Goal: Book appointment/travel/reservation

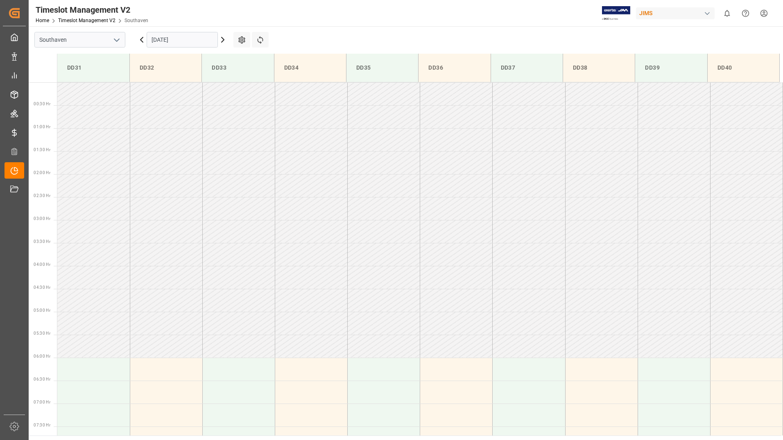
scroll to position [352, 0]
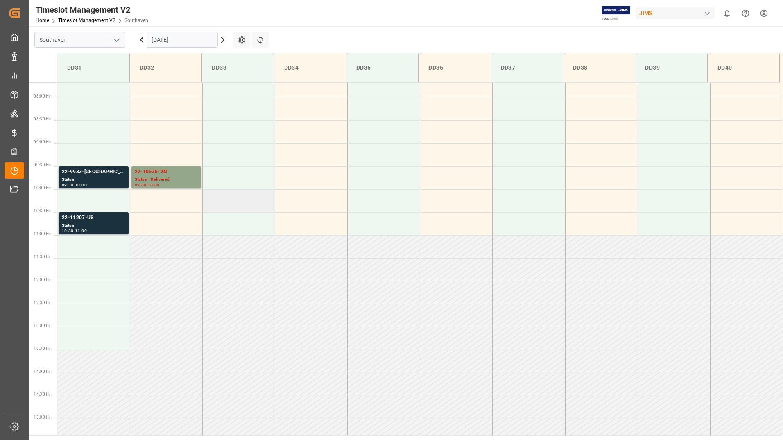
click at [218, 203] on td at bounding box center [238, 200] width 73 height 23
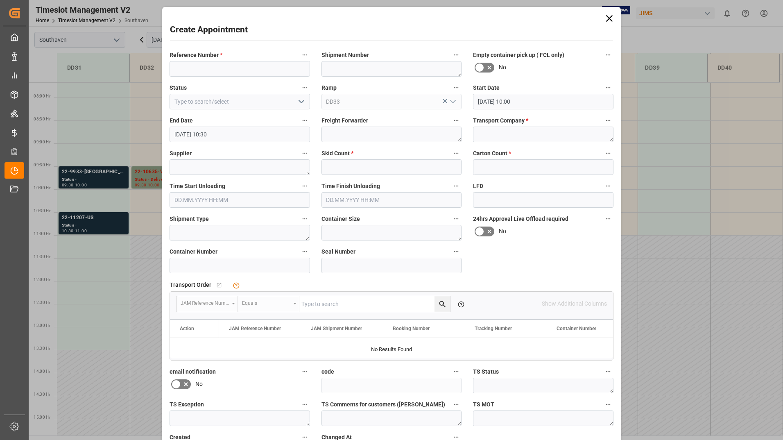
click at [610, 19] on icon at bounding box center [609, 18] width 11 height 11
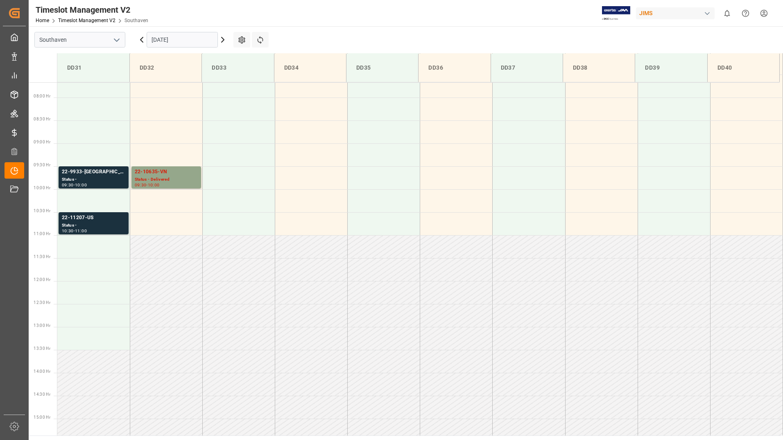
click at [222, 40] on icon at bounding box center [223, 40] width 10 height 10
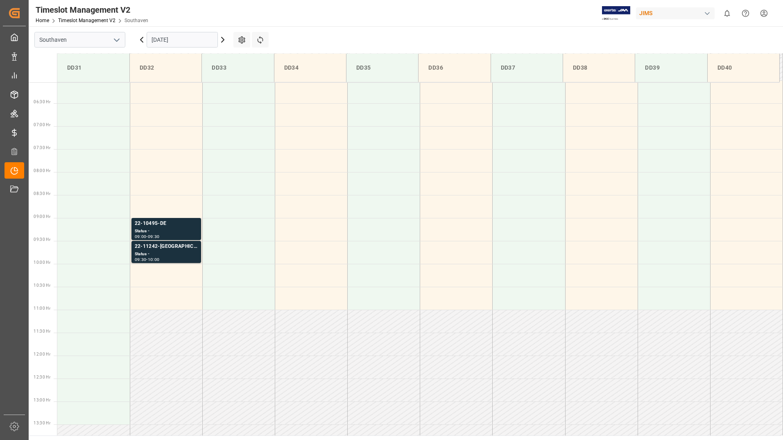
scroll to position [316, 0]
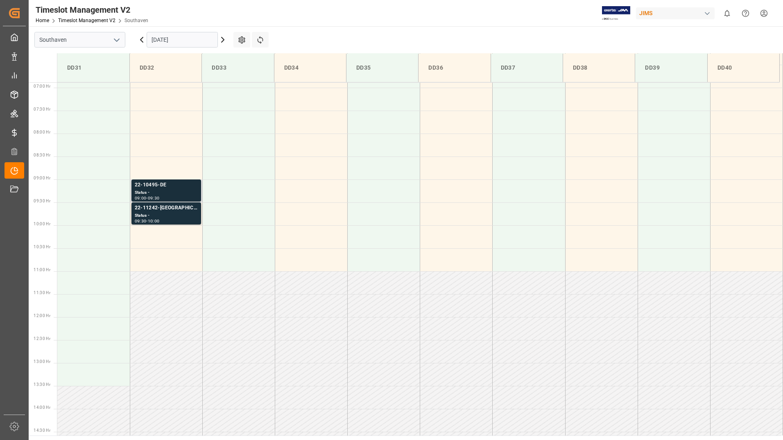
click at [184, 192] on div "Status -" at bounding box center [166, 192] width 63 height 7
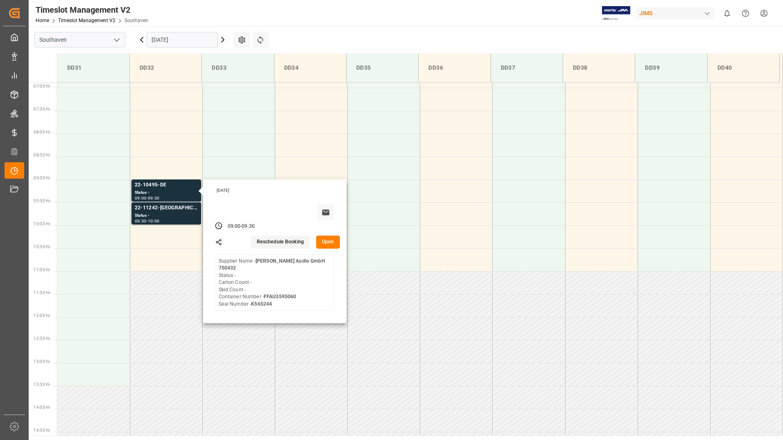
click at [330, 242] on button "Open" at bounding box center [328, 242] width 24 height 13
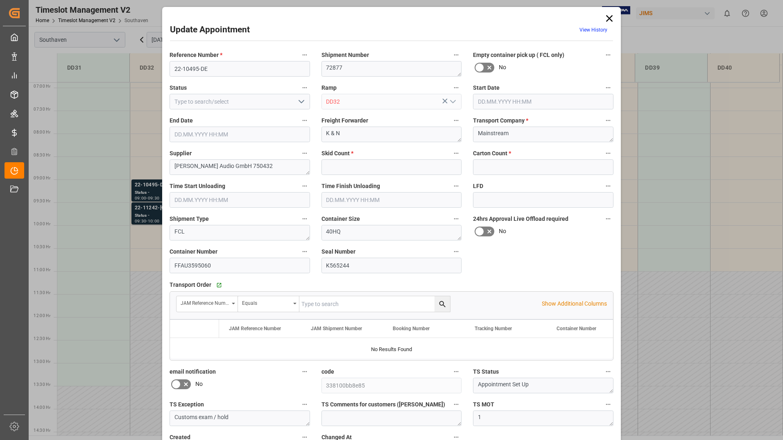
type input "0"
type input "[DATE] 09:00"
type input "[DATE] 09:30"
type input "[DATE] 12:48"
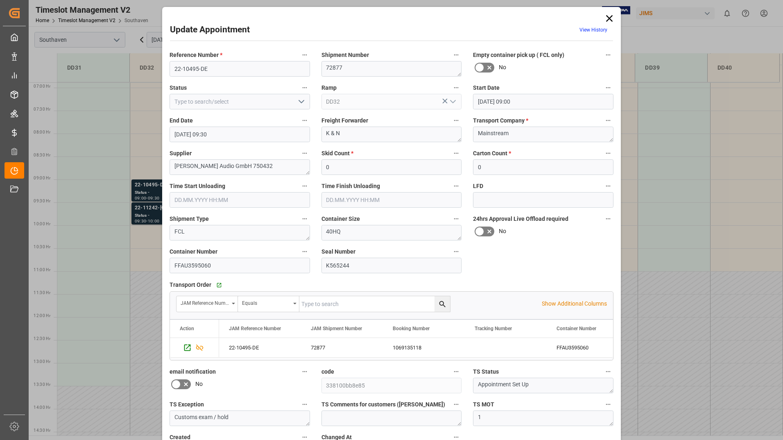
click at [608, 16] on icon at bounding box center [609, 18] width 11 height 11
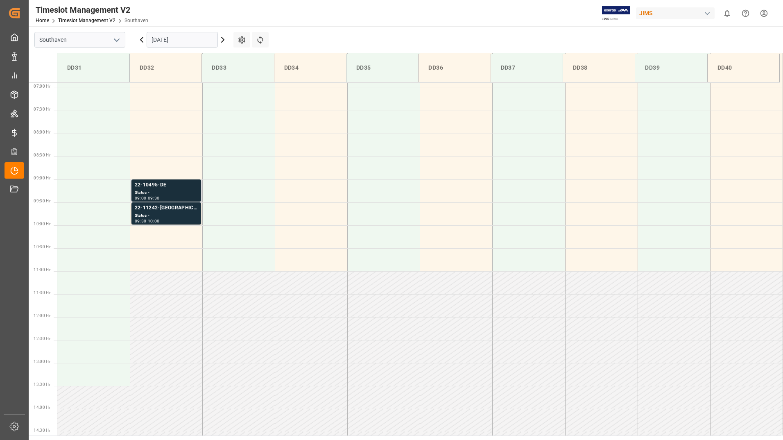
click at [184, 190] on div "Status -" at bounding box center [166, 192] width 63 height 7
